Goal: Transaction & Acquisition: Purchase product/service

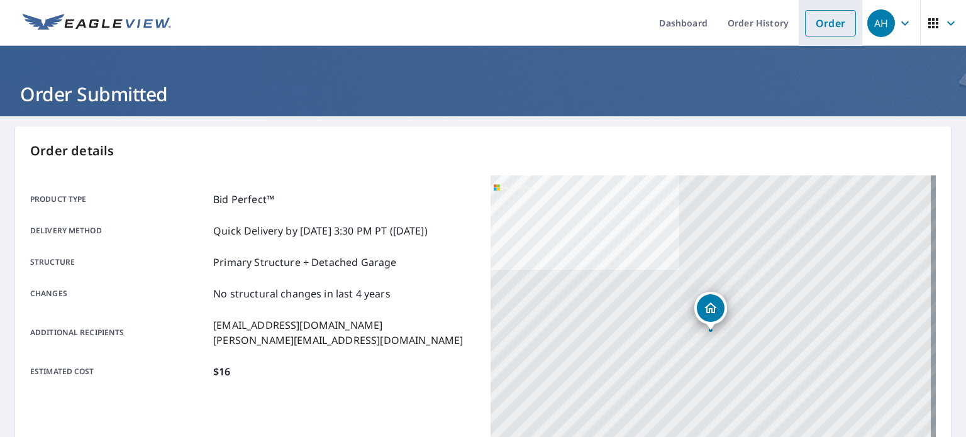
click at [824, 29] on link "Order" at bounding box center [830, 23] width 51 height 26
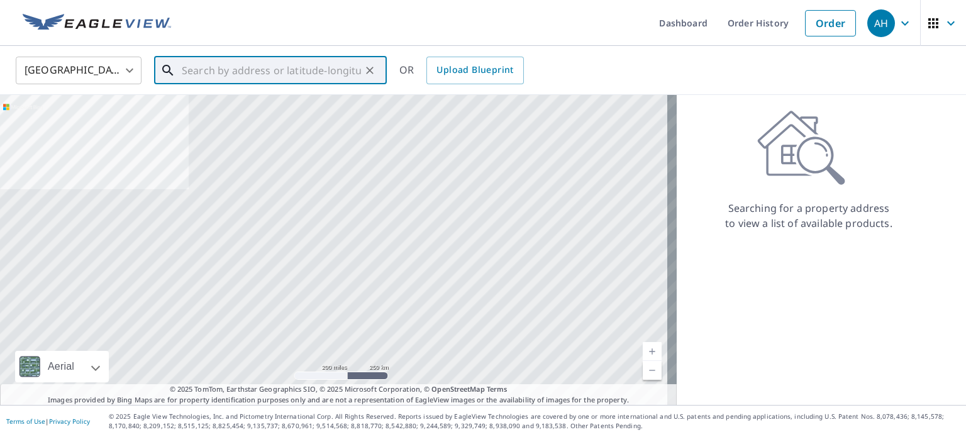
click at [278, 80] on input "text" at bounding box center [271, 70] width 179 height 35
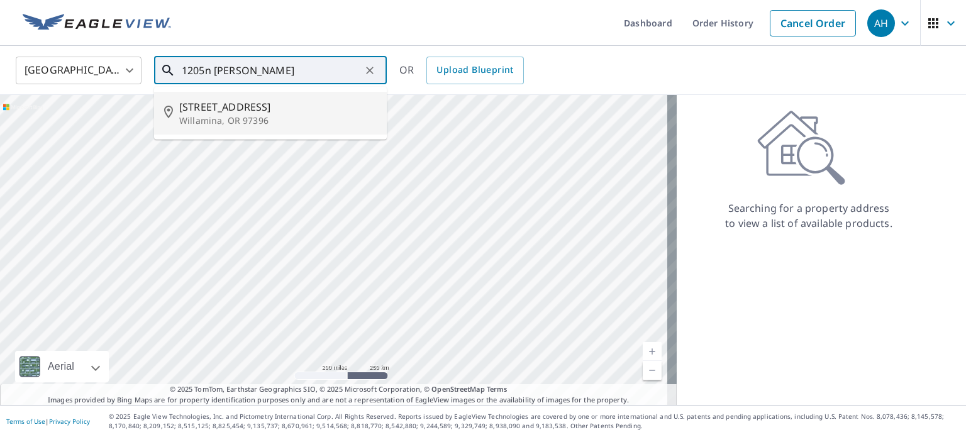
click at [271, 103] on span "[STREET_ADDRESS]" at bounding box center [278, 106] width 198 height 15
type input "[STREET_ADDRESS][PERSON_NAME]"
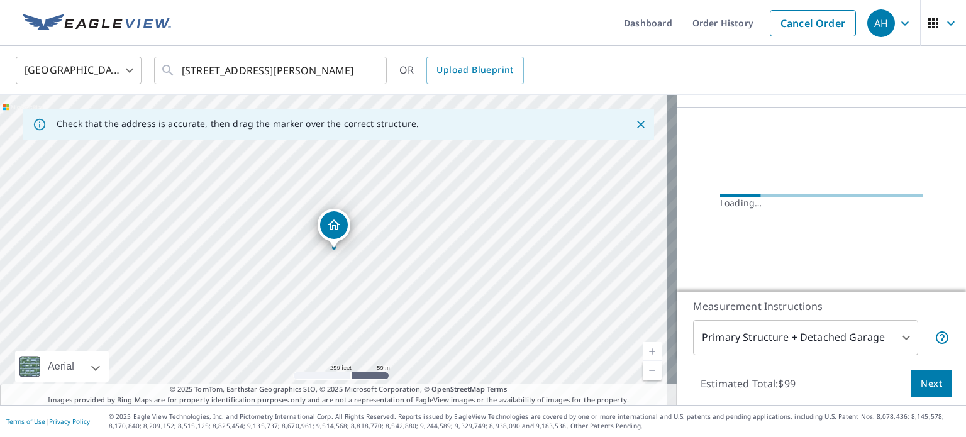
scroll to position [118, 0]
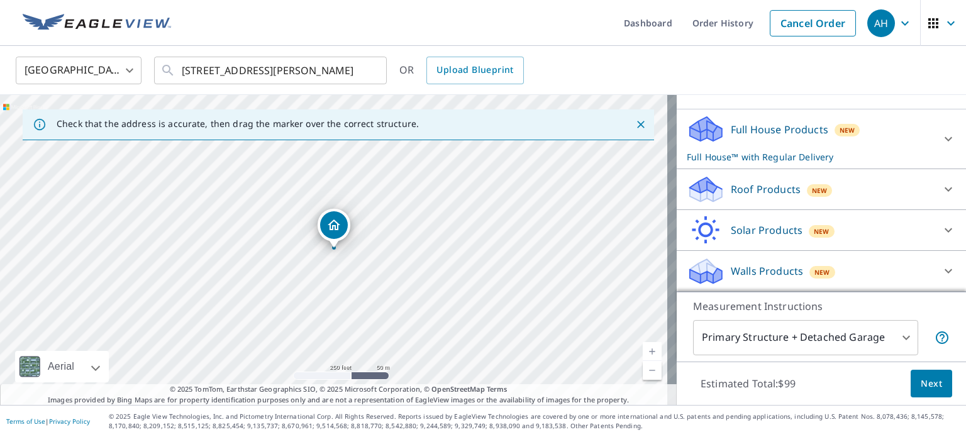
click at [739, 197] on p "Roof Products" at bounding box center [766, 189] width 70 height 15
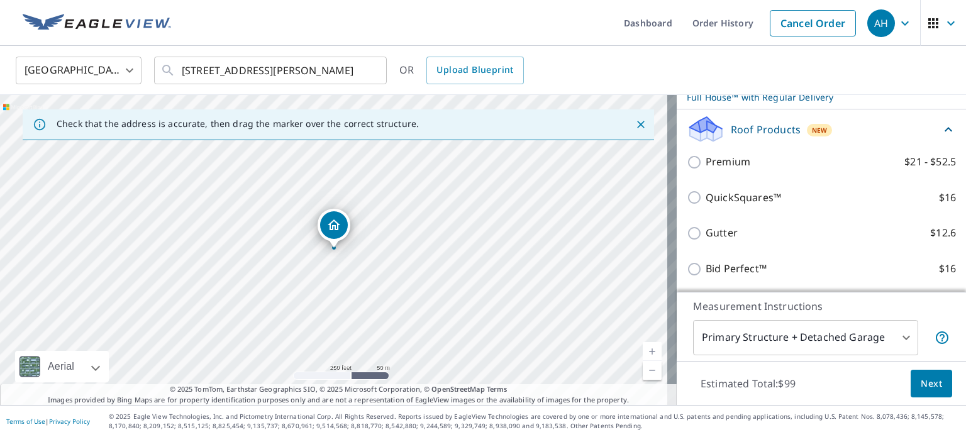
scroll to position [176, 0]
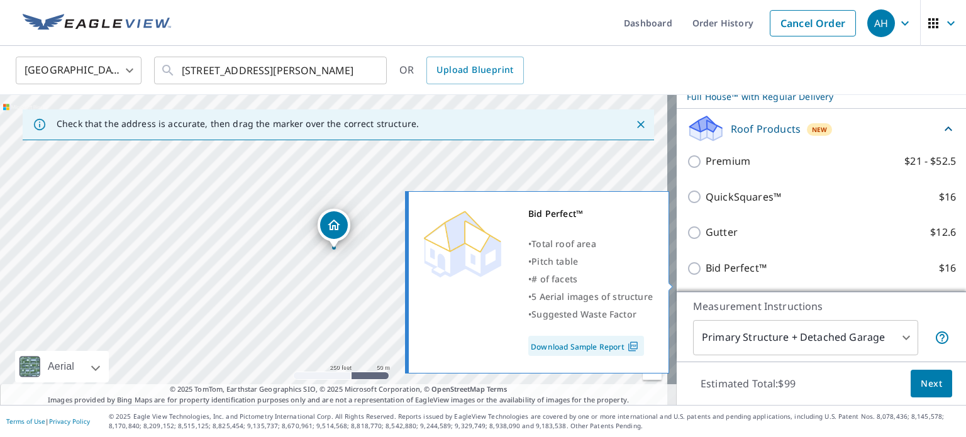
click at [717, 276] on p "Bid Perfect™" at bounding box center [736, 268] width 61 height 16
click at [706, 276] on input "Bid Perfect™ $16" at bounding box center [696, 268] width 19 height 15
checkbox input "true"
checkbox input "false"
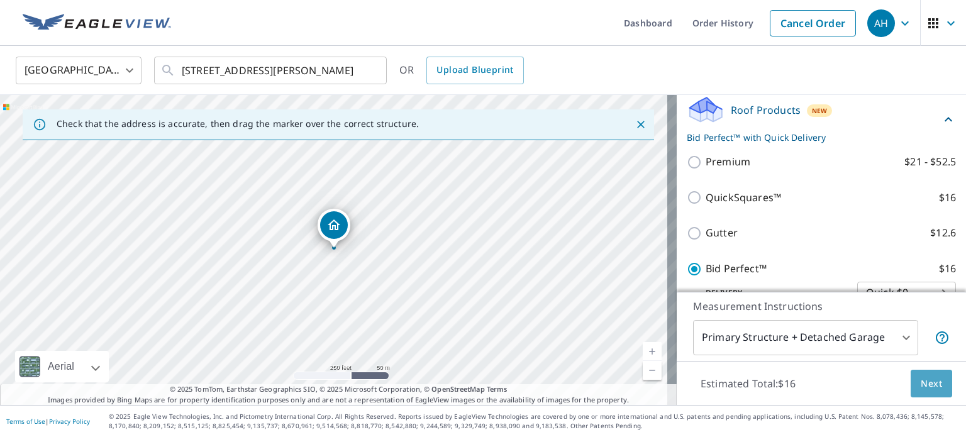
click at [925, 384] on span "Next" at bounding box center [931, 384] width 21 height 16
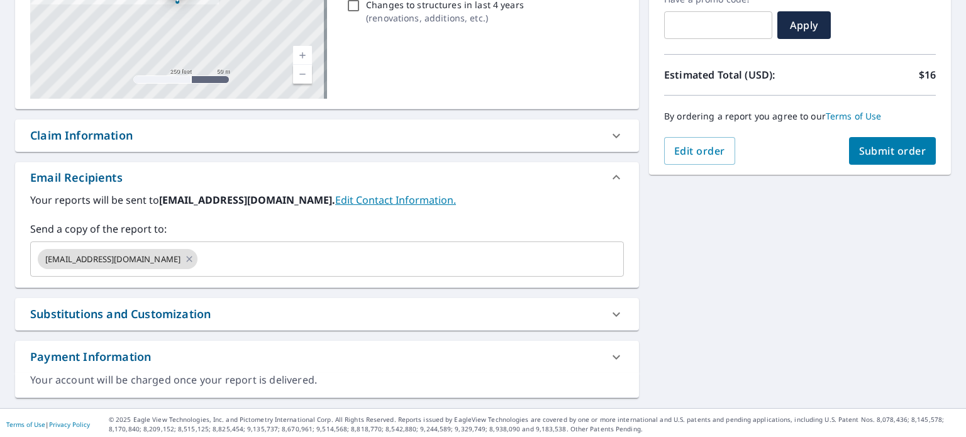
scroll to position [228, 0]
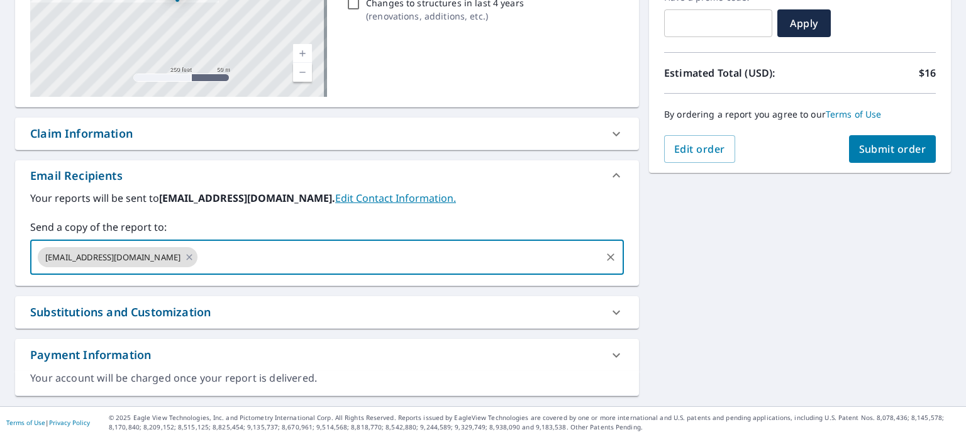
click at [199, 255] on input "text" at bounding box center [399, 257] width 400 height 24
type input "[PERSON_NAME][EMAIL_ADDRESS][DOMAIN_NAME]"
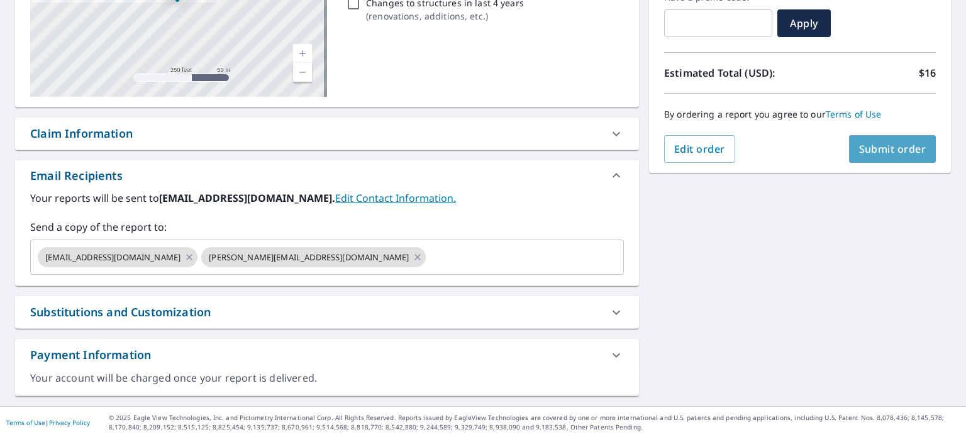
click at [884, 145] on span "Submit order" at bounding box center [892, 149] width 67 height 14
checkbox input "true"
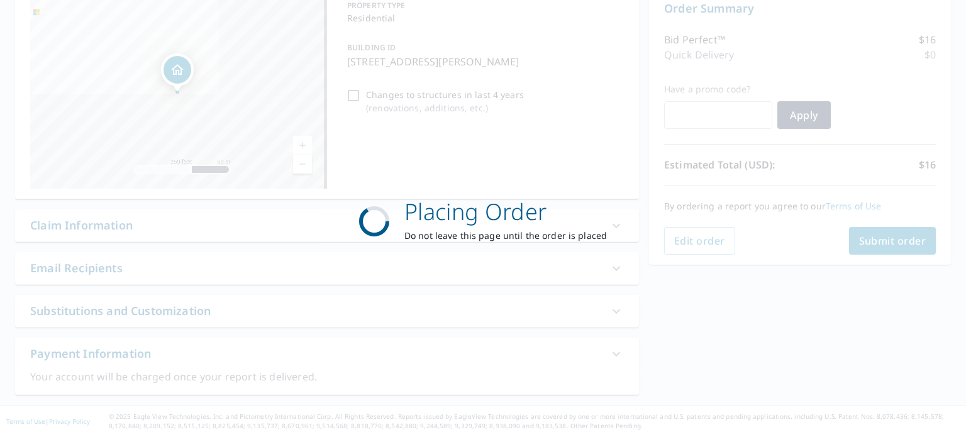
scroll to position [135, 0]
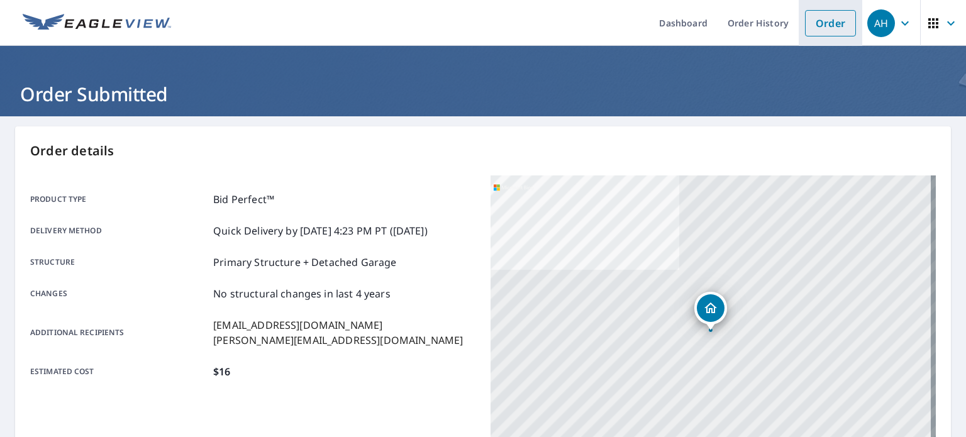
click at [828, 23] on link "Order" at bounding box center [830, 23] width 51 height 26
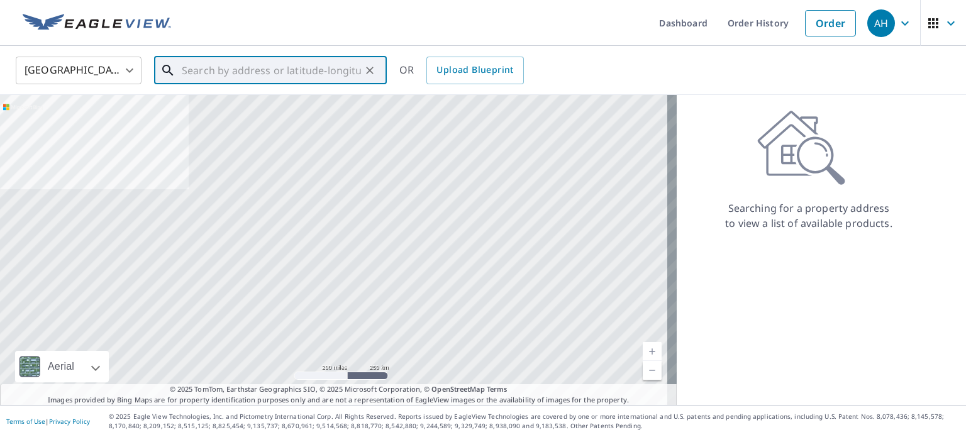
click at [221, 77] on input "text" at bounding box center [271, 70] width 179 height 35
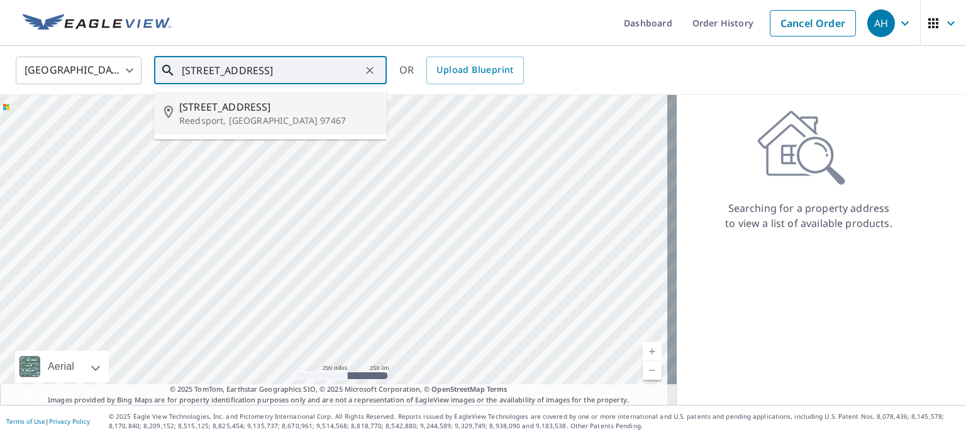
click at [222, 117] on p "Reedsport, [GEOGRAPHIC_DATA] 97467" at bounding box center [278, 121] width 198 height 13
type input "[STREET_ADDRESS]"
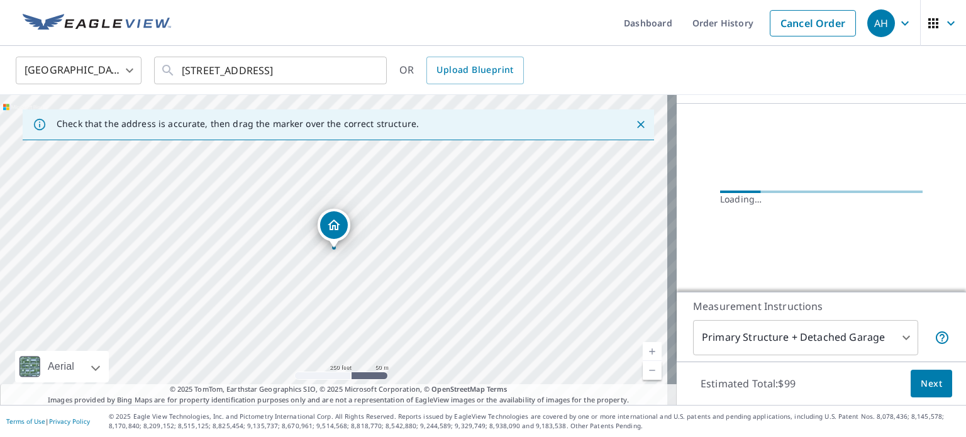
scroll to position [115, 0]
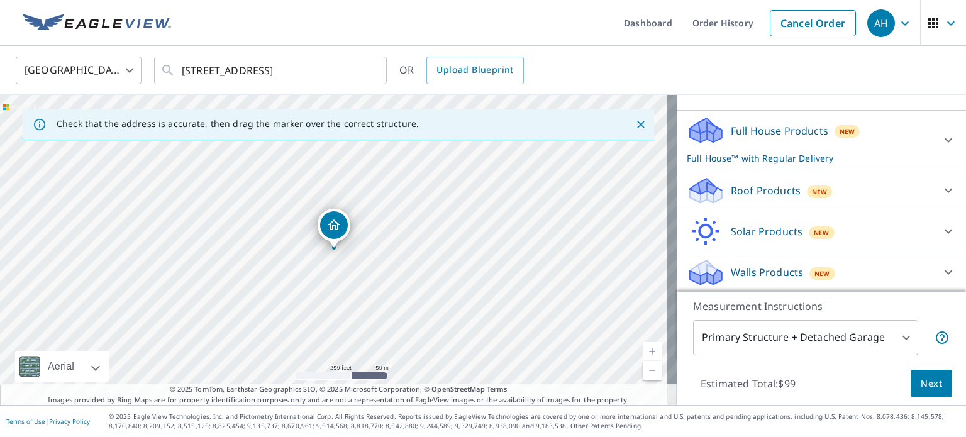
click at [734, 188] on p "Roof Products" at bounding box center [766, 190] width 70 height 15
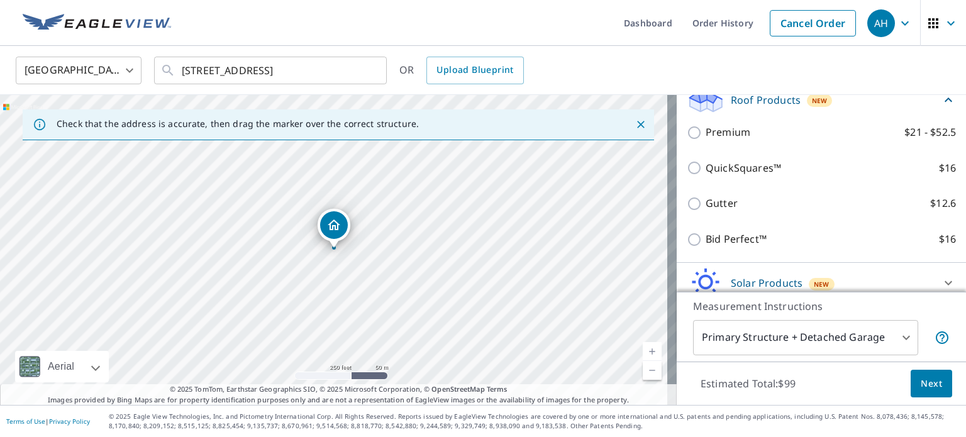
scroll to position [206, 0]
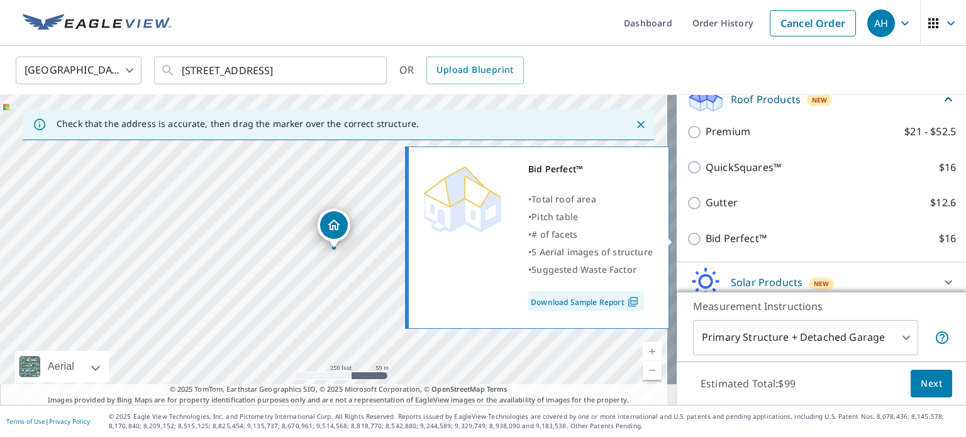
click at [718, 237] on p "Bid Perfect™" at bounding box center [736, 239] width 61 height 16
click at [706, 237] on input "Bid Perfect™ $16" at bounding box center [696, 239] width 19 height 15
checkbox input "true"
checkbox input "false"
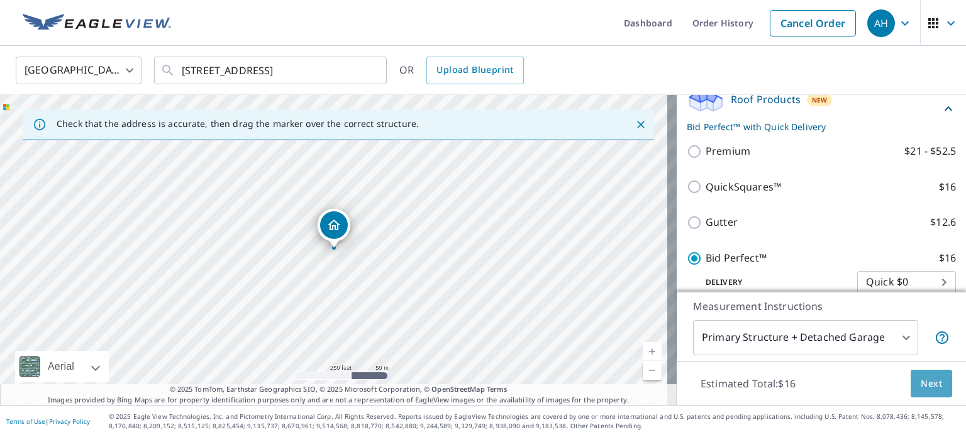
click at [927, 376] on span "Next" at bounding box center [931, 384] width 21 height 16
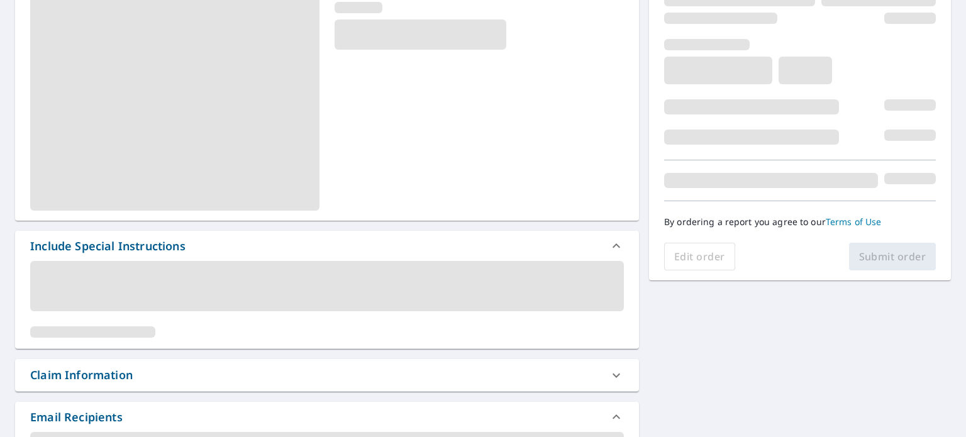
scroll to position [180, 0]
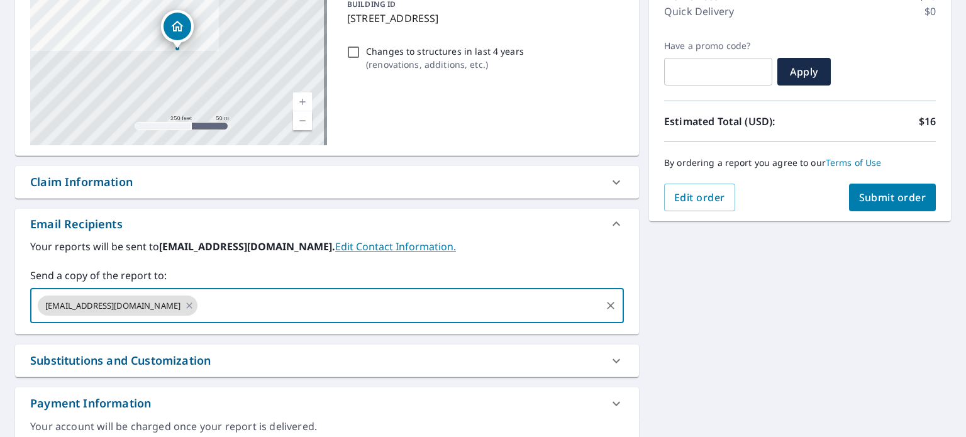
click at [199, 313] on input "text" at bounding box center [399, 306] width 400 height 24
type input "[EMAIL_ADDRESS][DOMAIN_NAME]"
click at [888, 191] on span "Submit order" at bounding box center [892, 198] width 67 height 14
checkbox input "true"
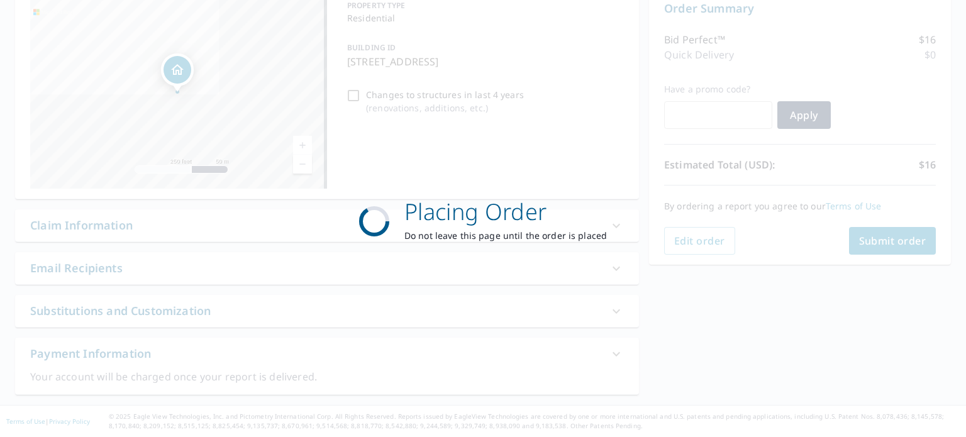
scroll to position [135, 0]
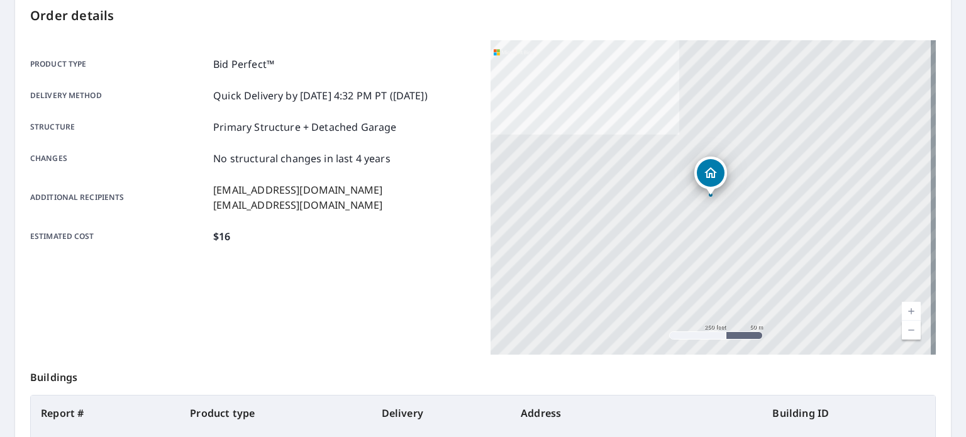
scroll to position [302, 0]
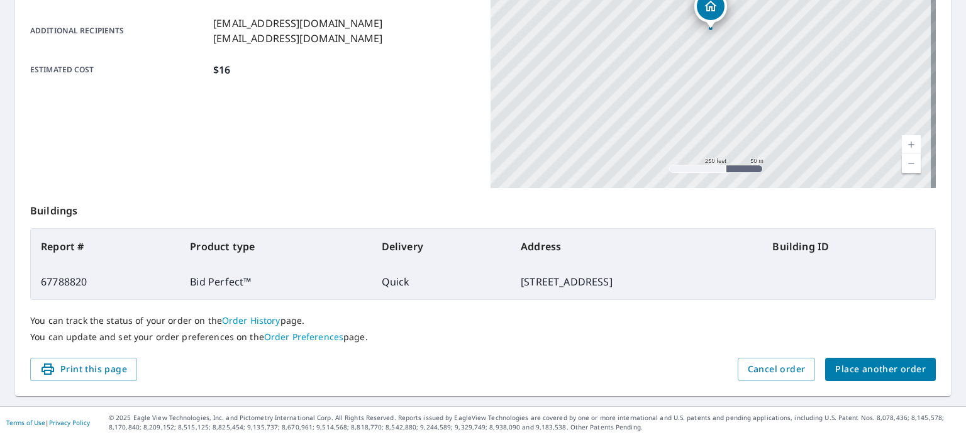
click at [837, 362] on span "Place another order" at bounding box center [881, 370] width 91 height 16
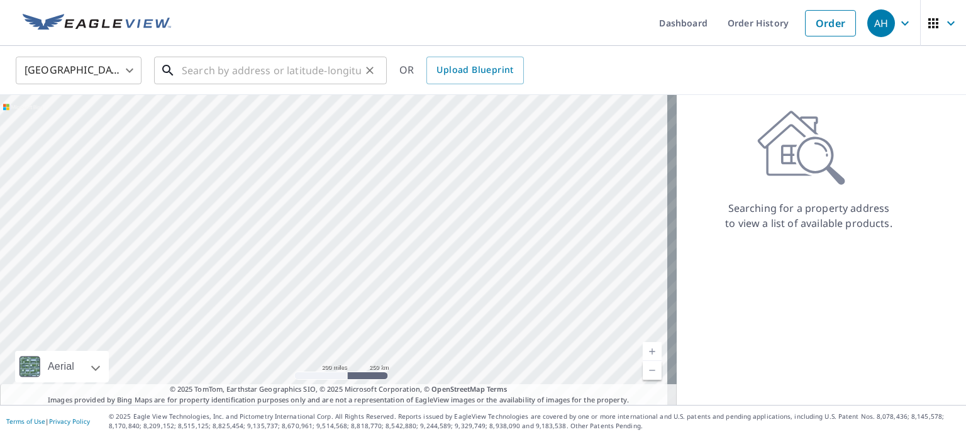
click at [252, 67] on input "text" at bounding box center [271, 70] width 179 height 35
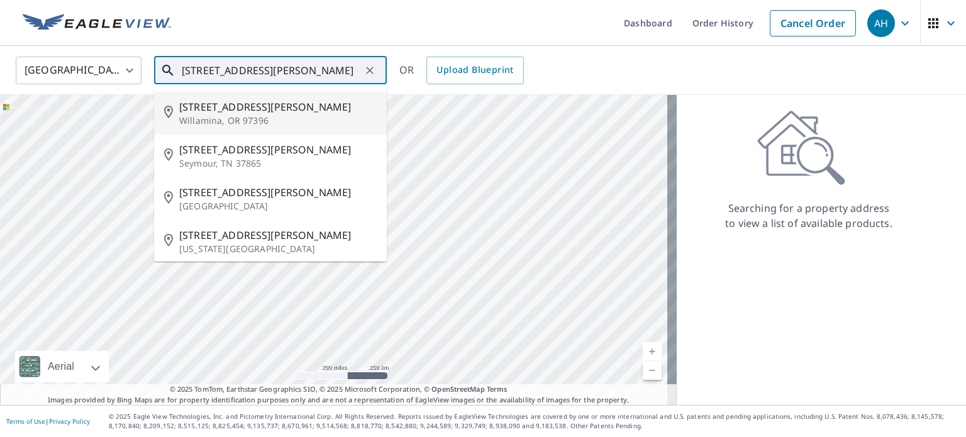
click at [204, 103] on span "[STREET_ADDRESS][PERSON_NAME]" at bounding box center [278, 106] width 198 height 15
type input "[STREET_ADDRESS][PERSON_NAME]"
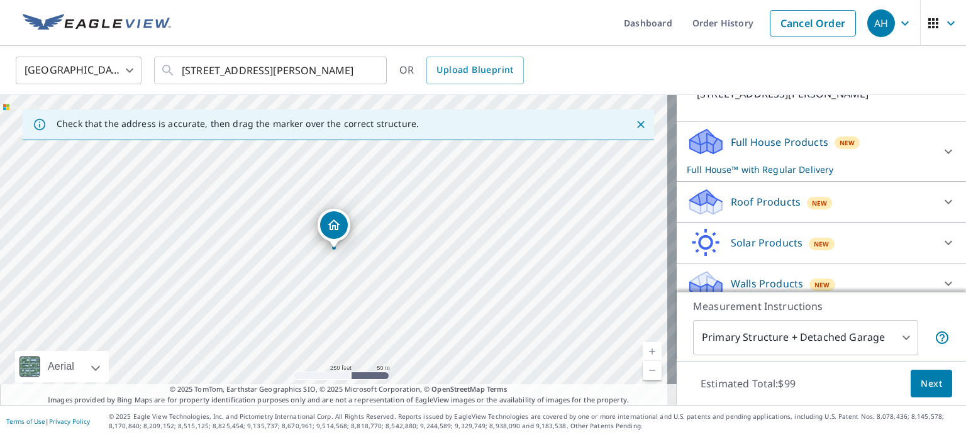
scroll to position [103, 0]
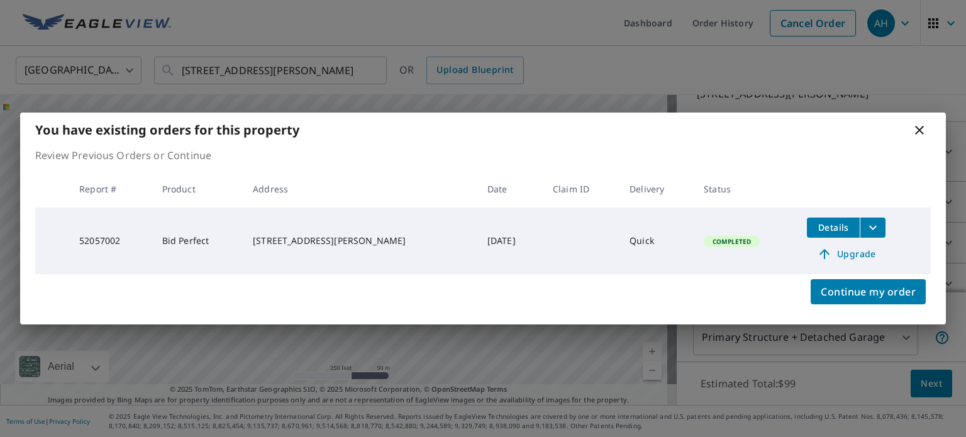
click at [865, 306] on div "Continue my order" at bounding box center [483, 299] width 926 height 50
click at [878, 289] on span "Continue my order" at bounding box center [868, 292] width 95 height 18
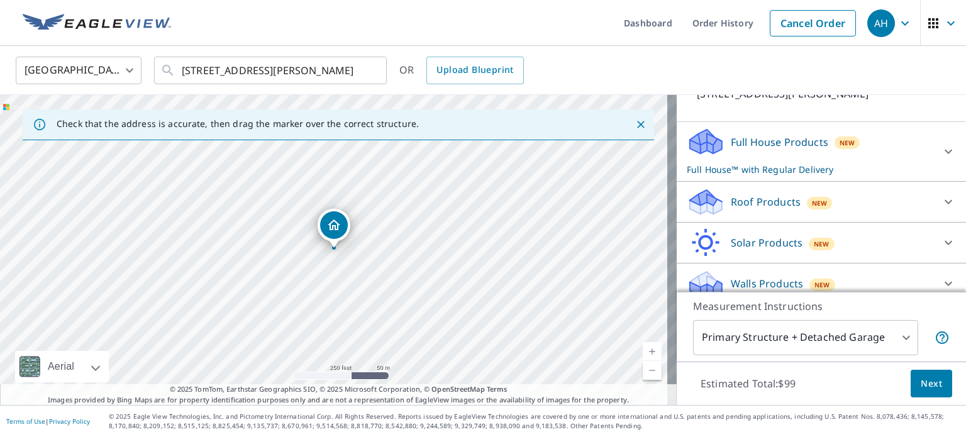
click at [770, 192] on div "Roof Products New" at bounding box center [810, 202] width 247 height 30
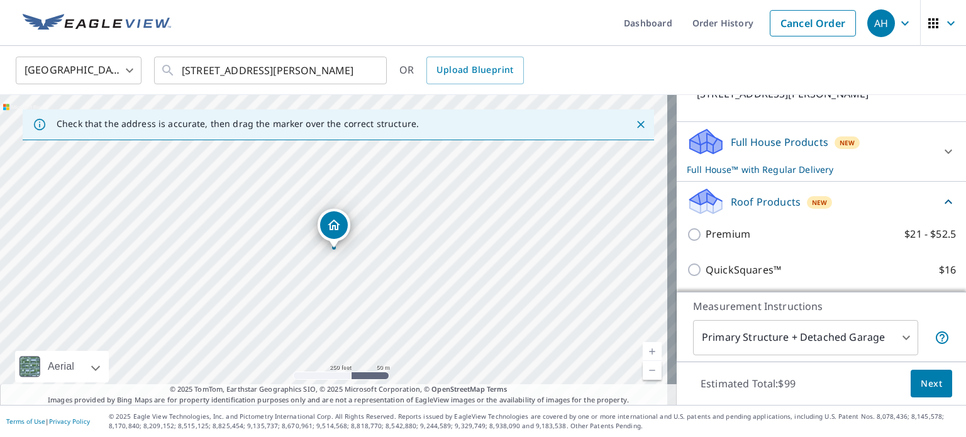
click at [770, 192] on div "Roof Products New" at bounding box center [814, 202] width 254 height 30
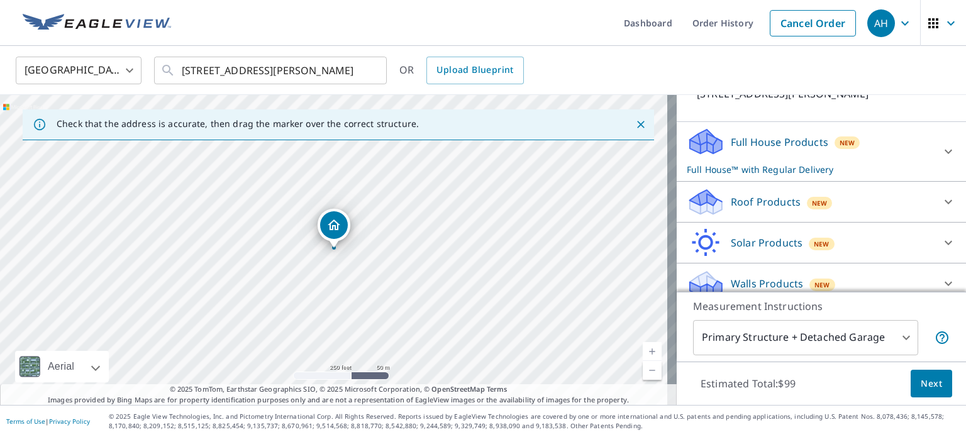
scroll to position [115, 0]
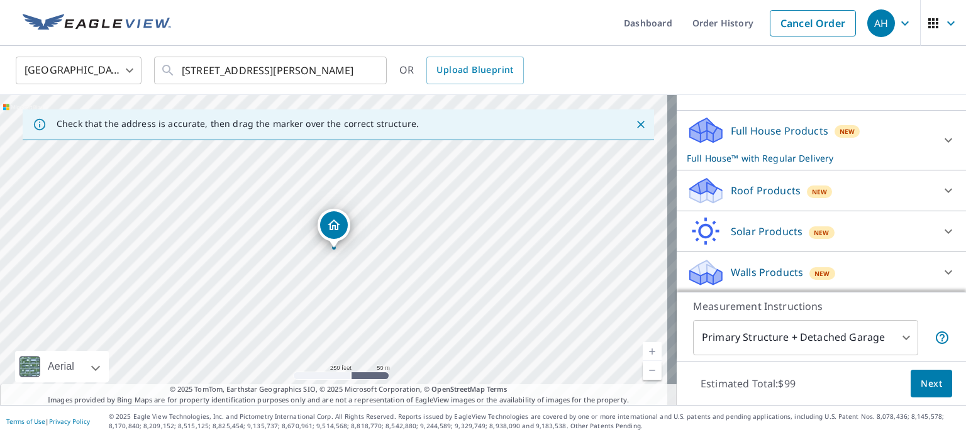
click at [770, 192] on p "Roof Products" at bounding box center [766, 190] width 70 height 15
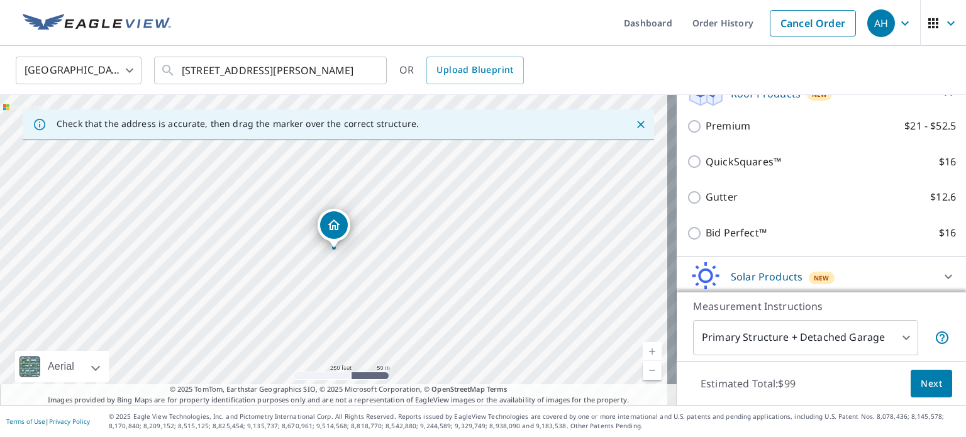
scroll to position [212, 0]
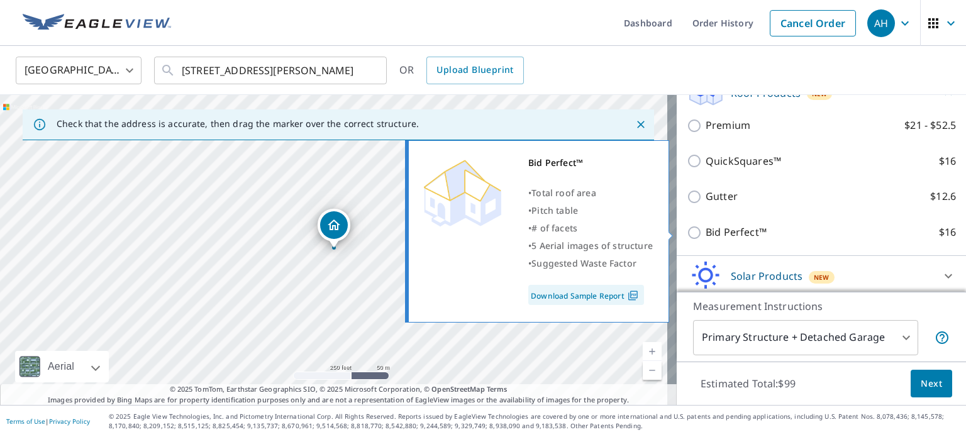
click at [713, 230] on p "Bid Perfect™" at bounding box center [736, 233] width 61 height 16
click at [706, 230] on input "Bid Perfect™ $16" at bounding box center [696, 232] width 19 height 15
checkbox input "true"
checkbox input "false"
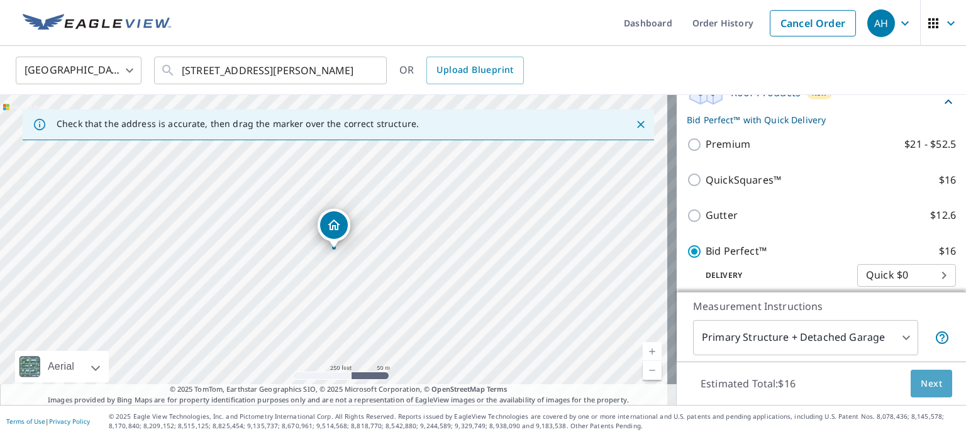
click at [921, 377] on span "Next" at bounding box center [931, 384] width 21 height 16
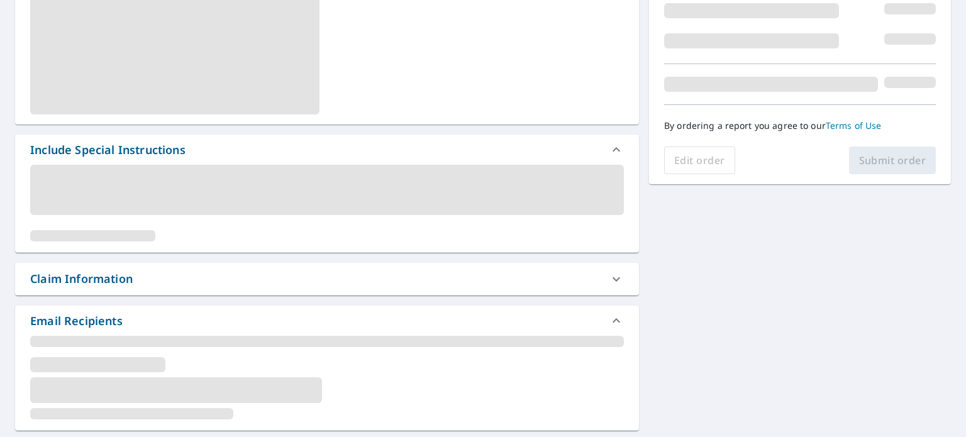
scroll to position [228, 0]
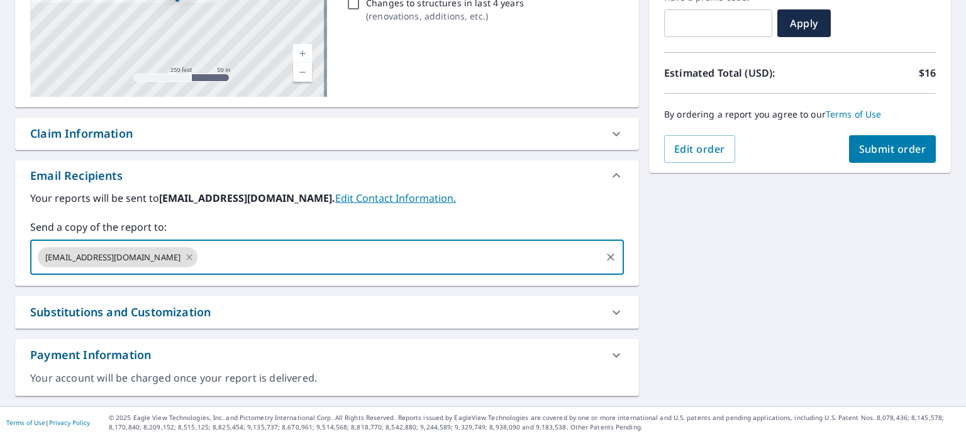
click at [199, 259] on input "text" at bounding box center [399, 257] width 400 height 24
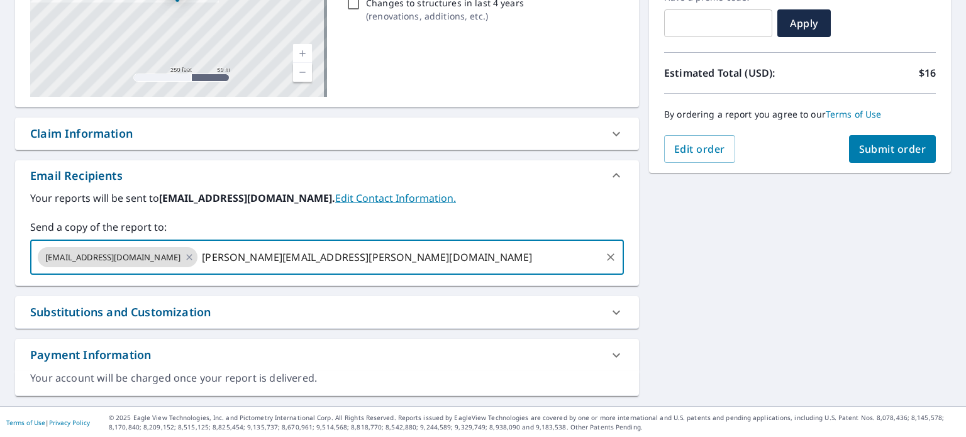
type input "[PERSON_NAME][EMAIL_ADDRESS][PERSON_NAME][DOMAIN_NAME]"
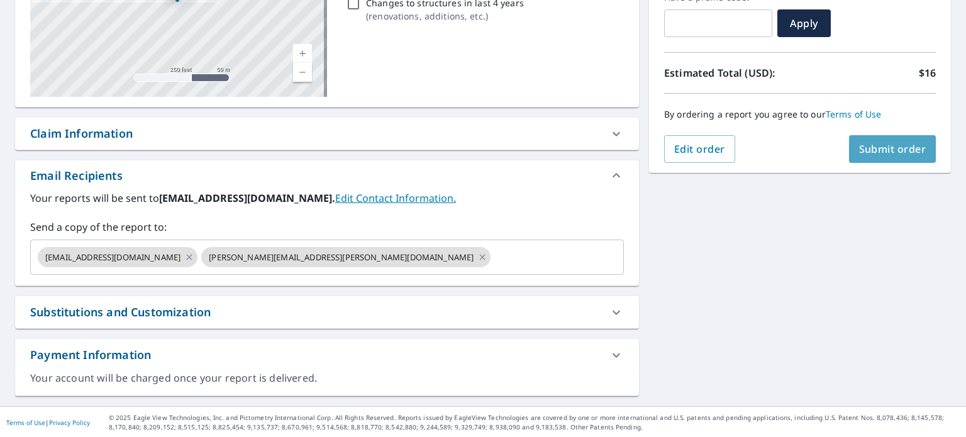
click at [859, 148] on span "Submit order" at bounding box center [892, 149] width 67 height 14
checkbox input "true"
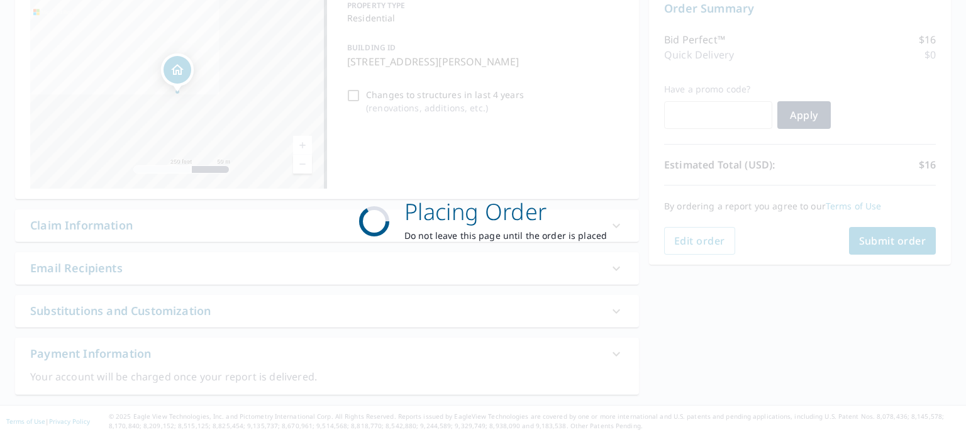
scroll to position [135, 0]
